Goal: Information Seeking & Learning: Learn about a topic

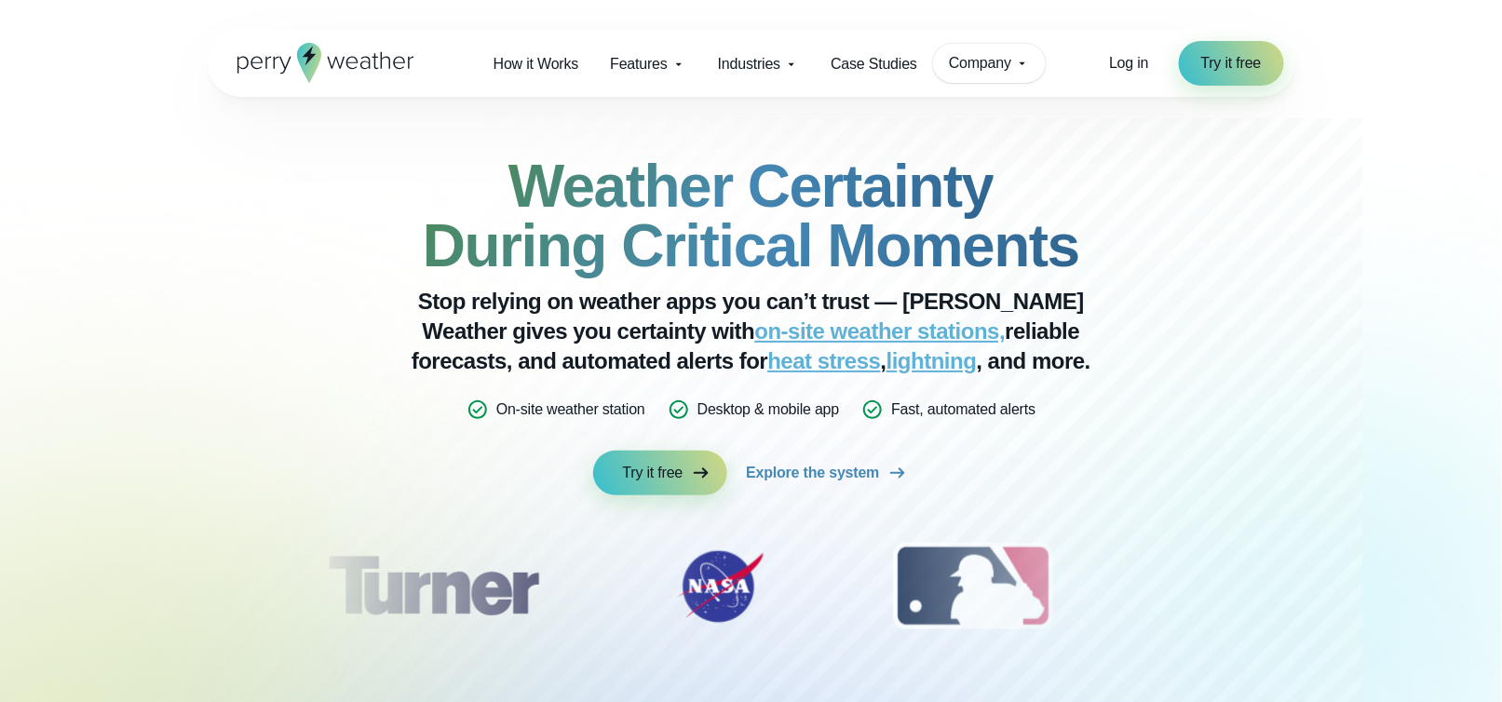
click at [1002, 66] on span "Company" at bounding box center [980, 63] width 62 height 22
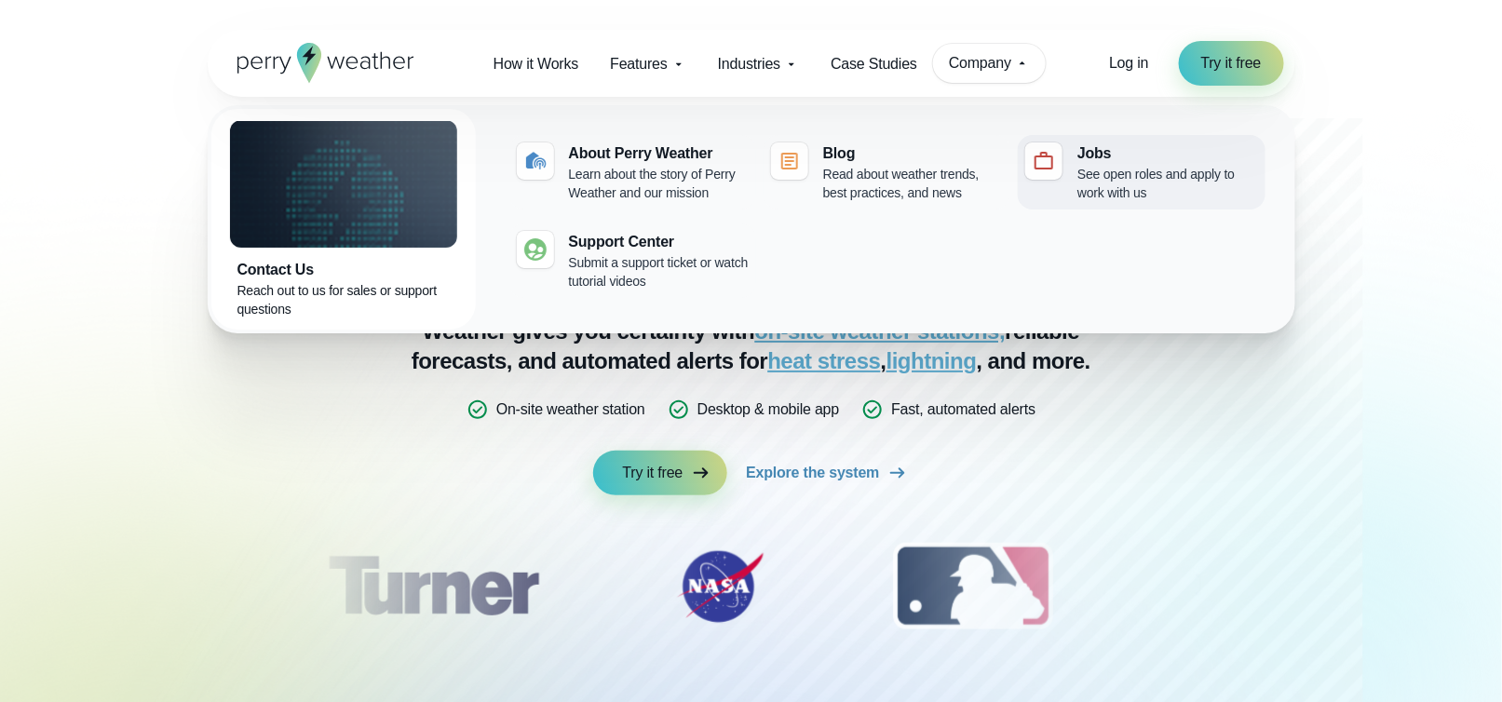
click at [1101, 170] on div "See open roles and apply to work with us" at bounding box center [1168, 183] width 180 height 37
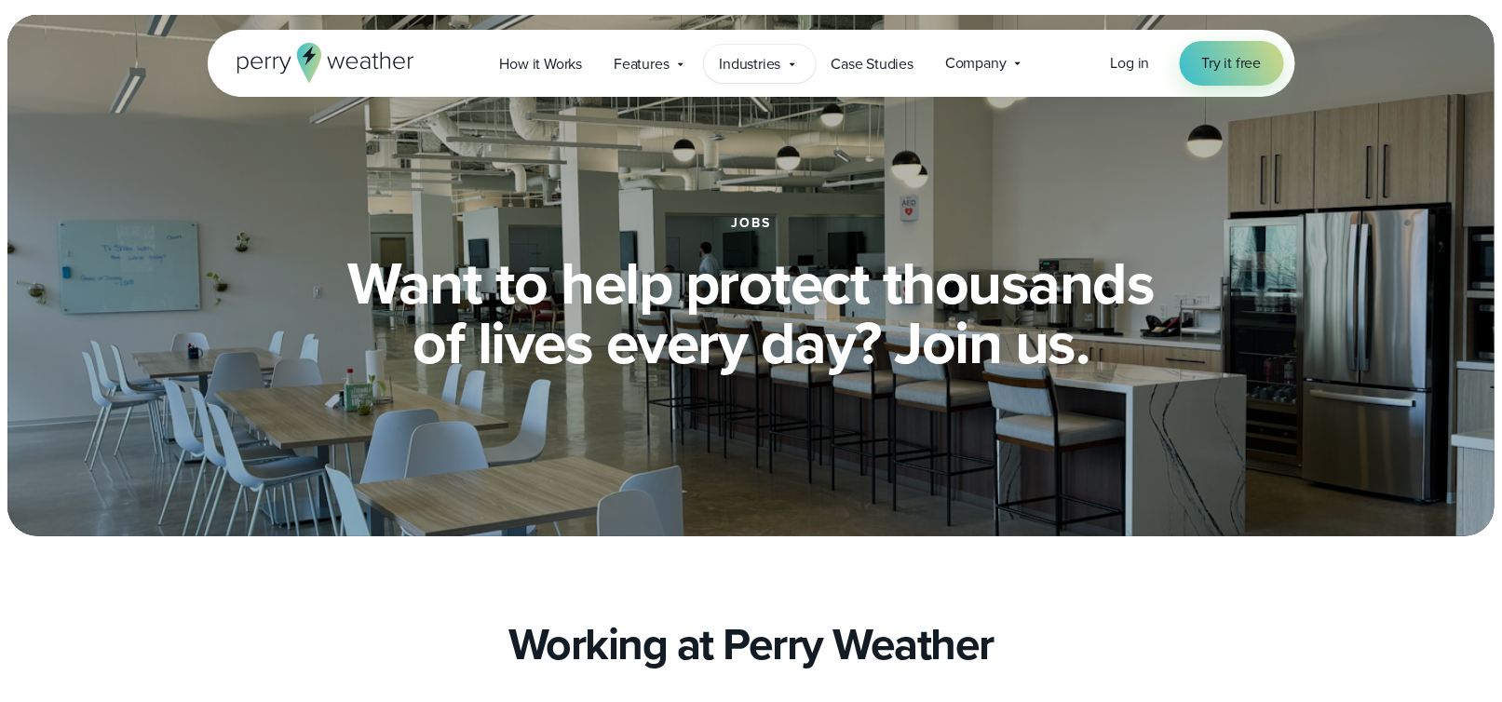
click at [800, 64] on icon at bounding box center [792, 64] width 15 height 15
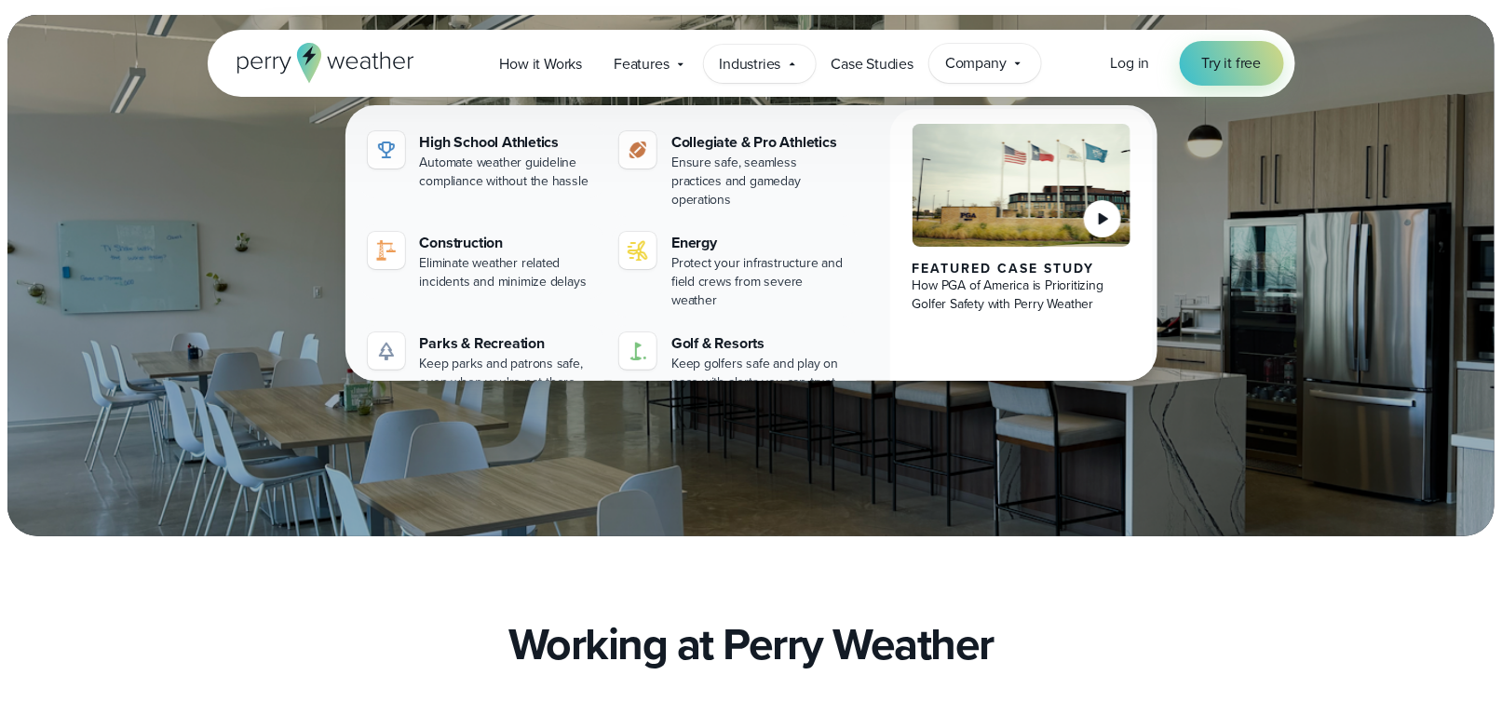
click at [1024, 64] on icon at bounding box center [1018, 63] width 15 height 15
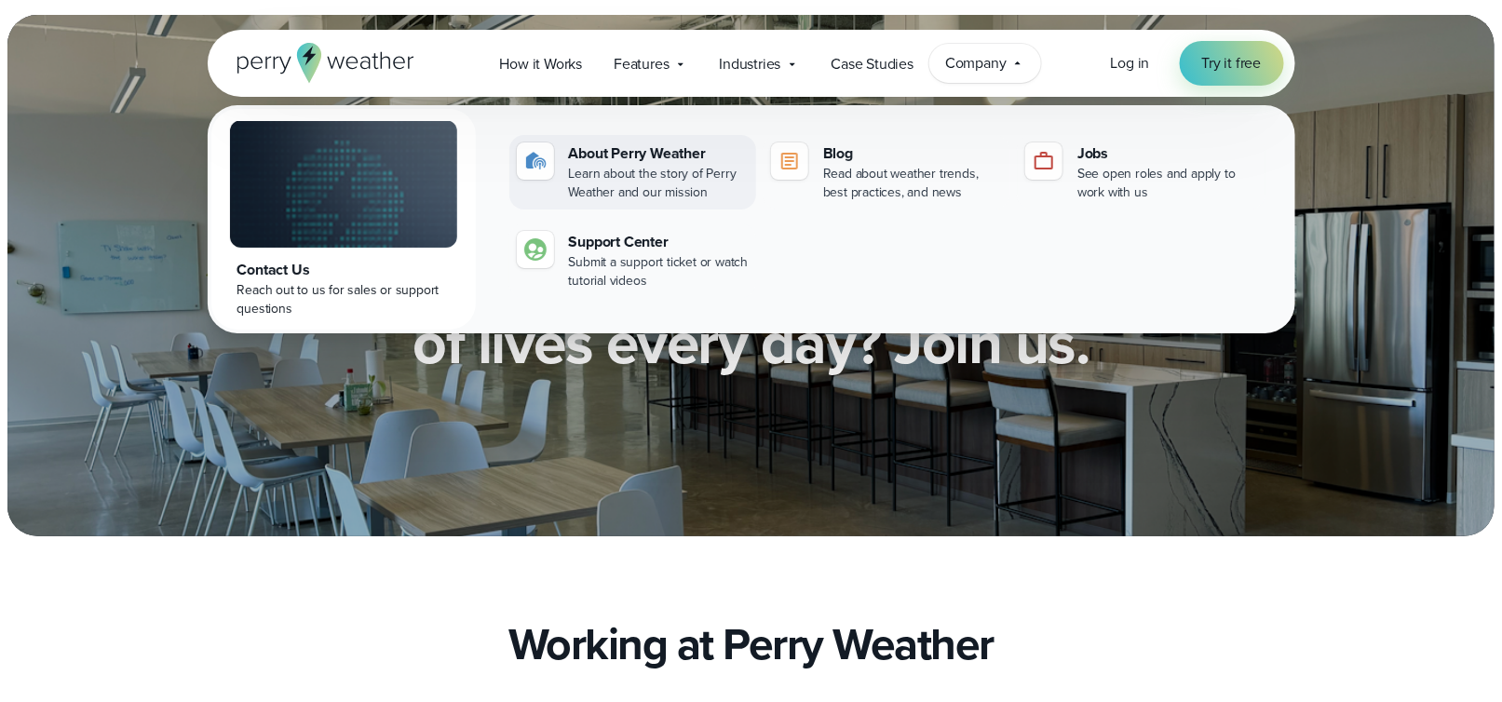
click at [653, 181] on div "Learn about the story of Perry Weather and our mission" at bounding box center [659, 183] width 180 height 37
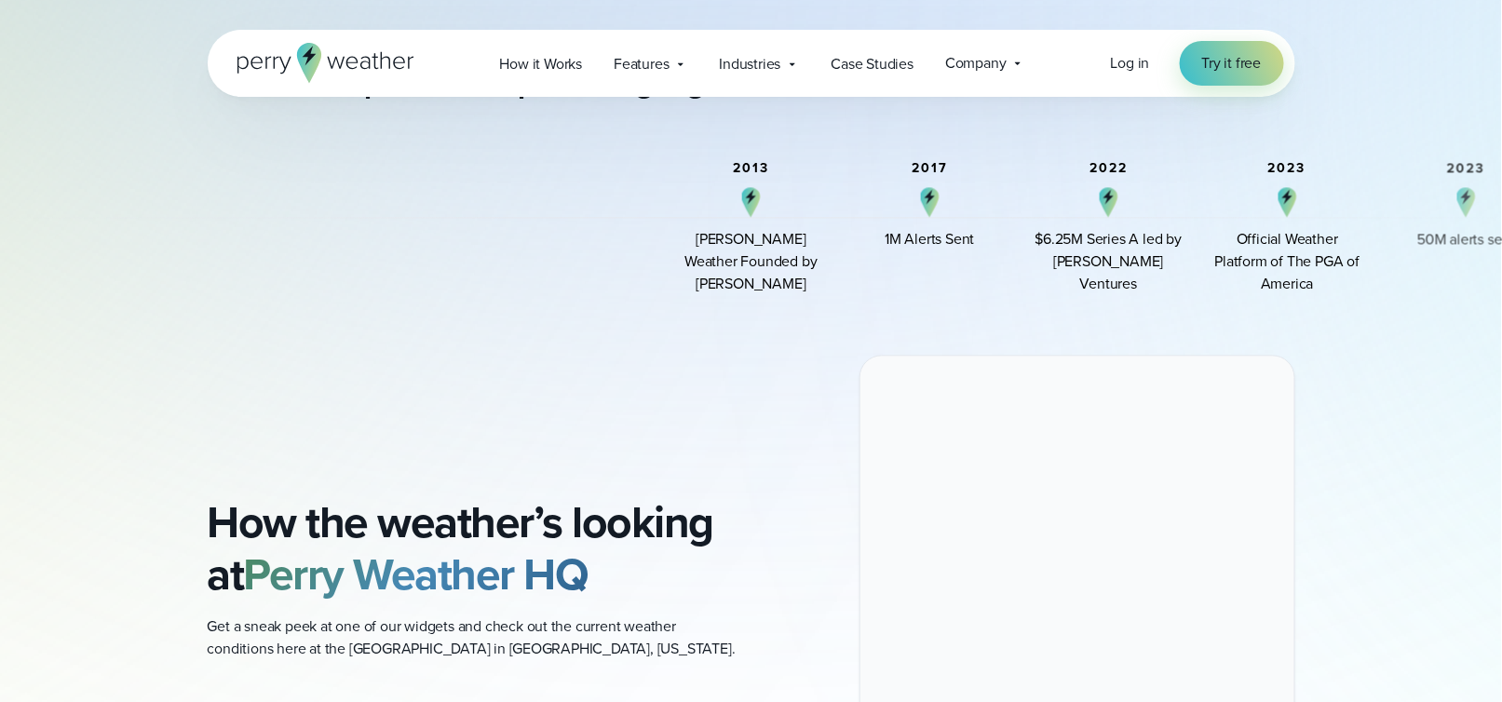
scroll to position [1596, 0]
